Goal: Find specific page/section: Find specific page/section

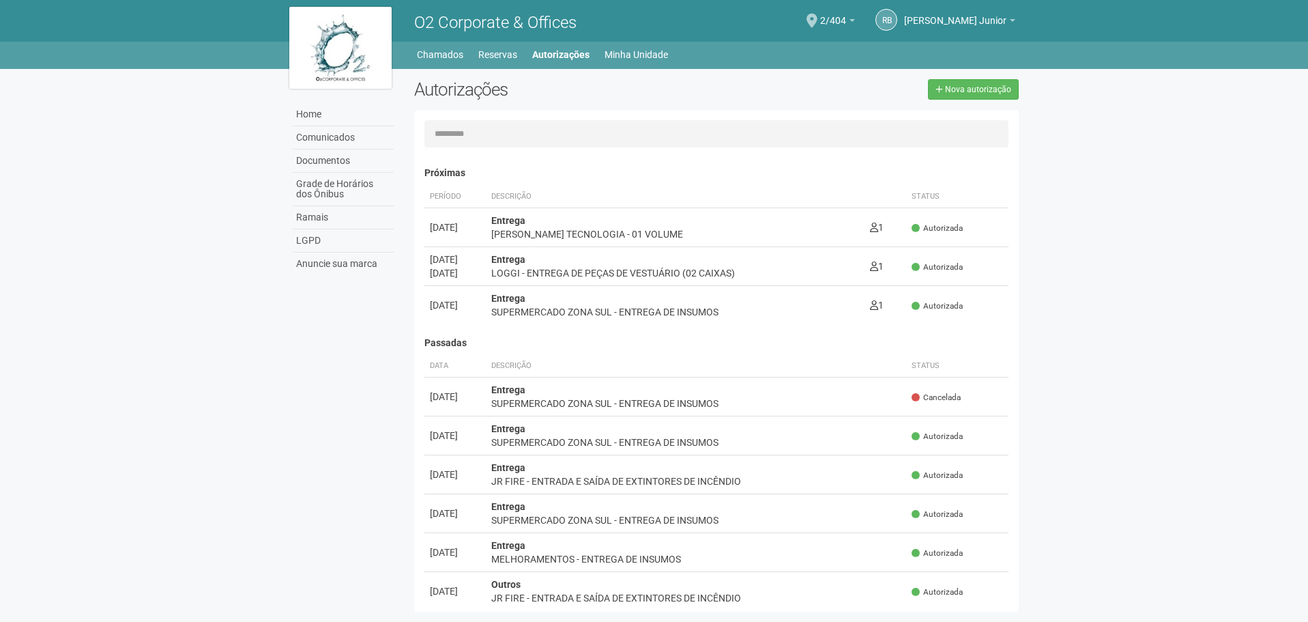
scroll to position [21, 0]
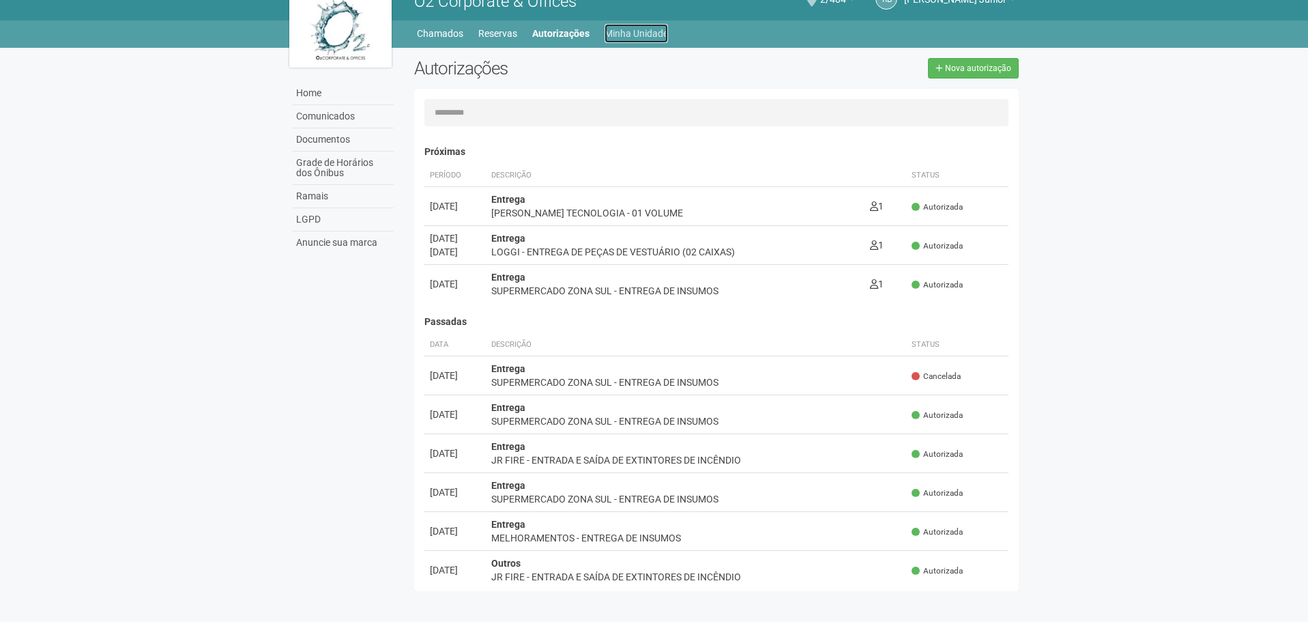
click at [646, 33] on link "Minha Unidade" at bounding box center [636, 33] width 63 height 19
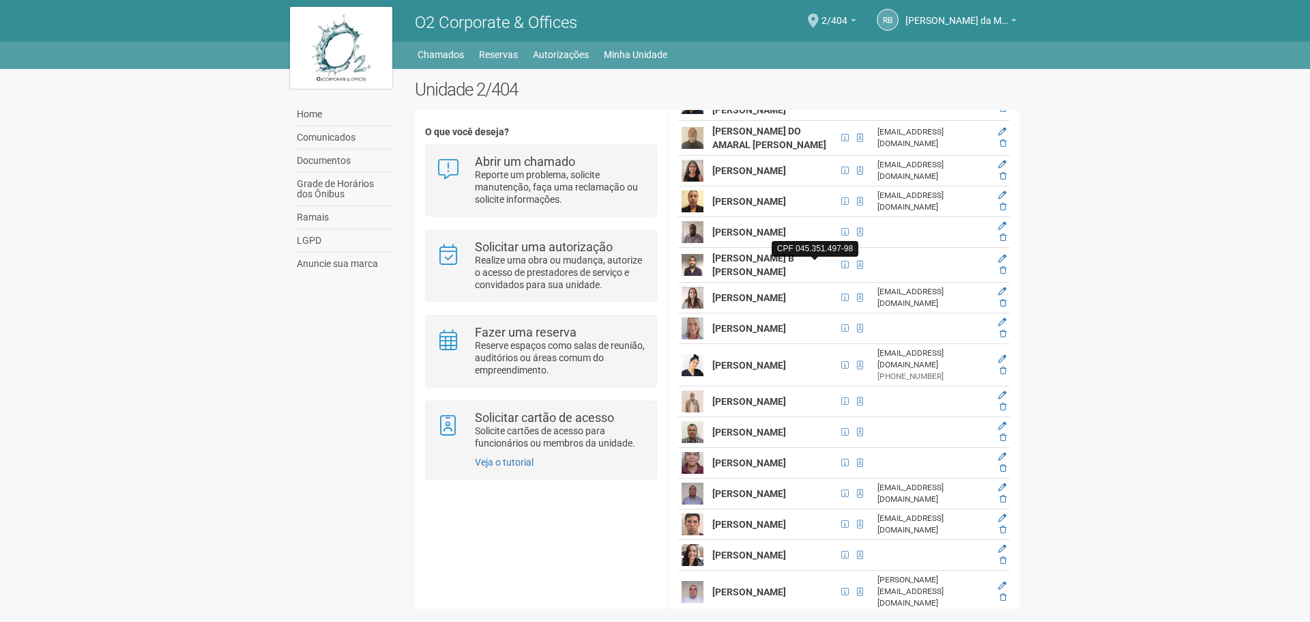
scroll to position [2457, 0]
drag, startPoint x: 713, startPoint y: 358, endPoint x: 747, endPoint y: 382, distance: 42.0
click at [747, 85] on td "[PERSON_NAME]" at bounding box center [773, 70] width 128 height 31
copy strong "[PERSON_NAME]"
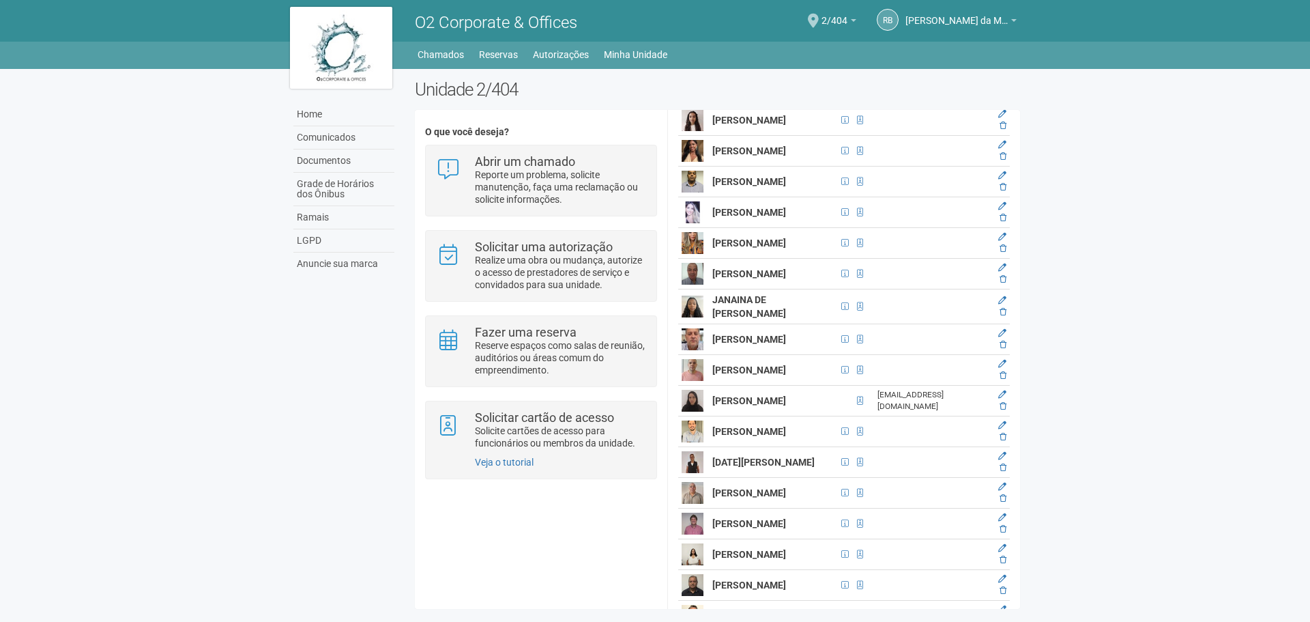
scroll to position [1979, 0]
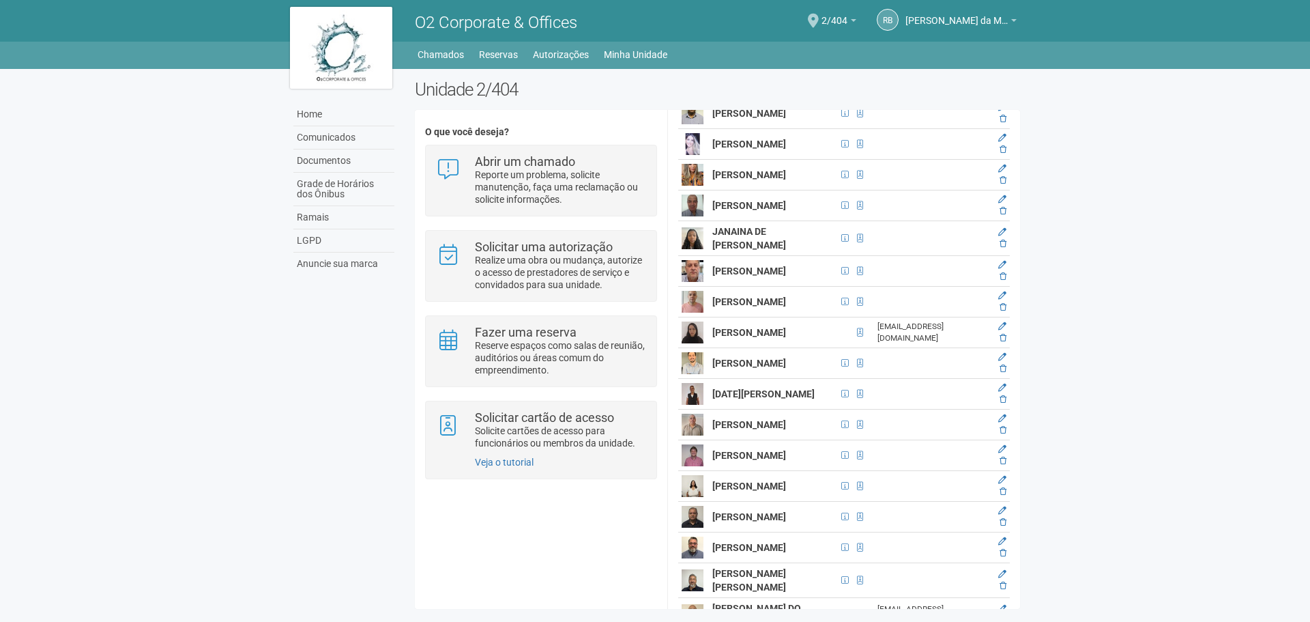
drag, startPoint x: 713, startPoint y: 414, endPoint x: 806, endPoint y: 431, distance: 94.4
click at [806, 190] on td "[PERSON_NAME]" at bounding box center [773, 175] width 128 height 31
copy strong "[PERSON_NAME]"
click at [375, 456] on div "Home Comunicados Documentos Grade de Horários dos Ônibus Ramais LGPD Anuncie su…" at bounding box center [655, 342] width 751 height 547
